Goal: Information Seeking & Learning: Learn about a topic

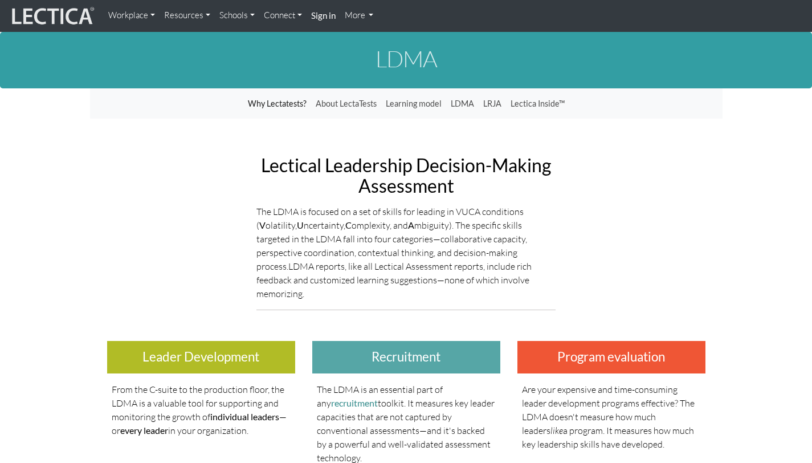
click at [149, 17] on link "Workplace" at bounding box center [132, 16] width 56 height 22
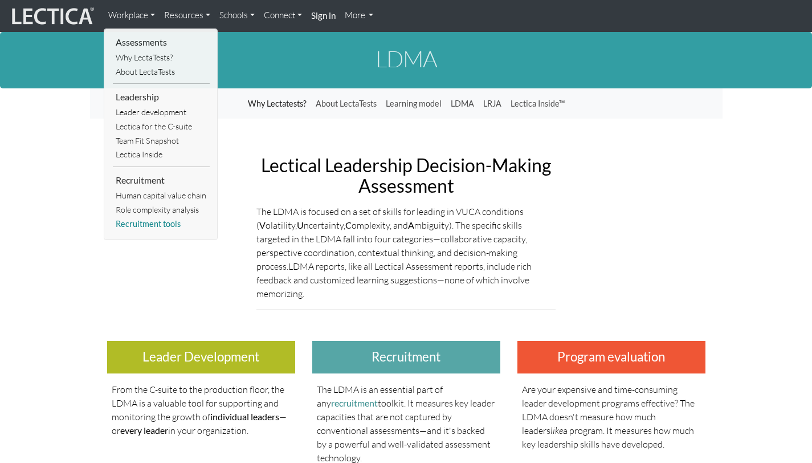
click at [161, 225] on link "Recruitment tools" at bounding box center [161, 224] width 97 height 14
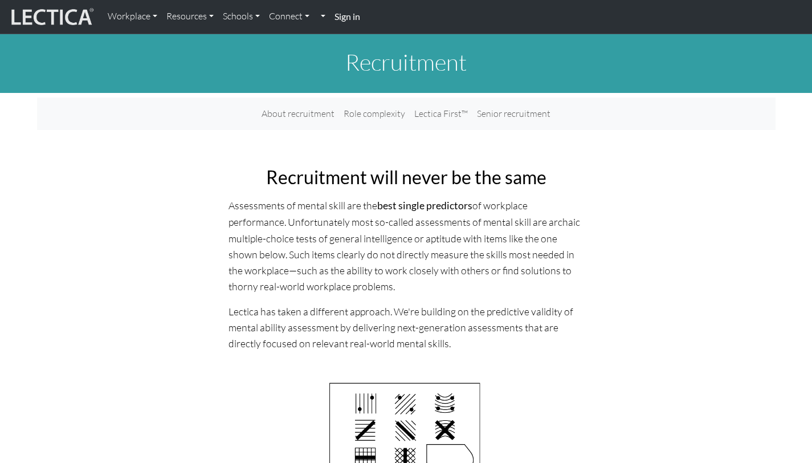
click at [70, 15] on img at bounding box center [52, 17] width 86 height 22
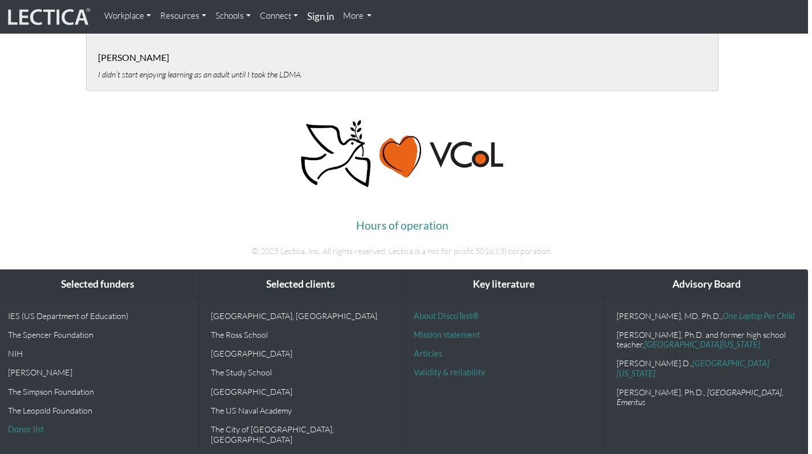
scroll to position [2679, 4]
